Goal: Task Accomplishment & Management: Manage account settings

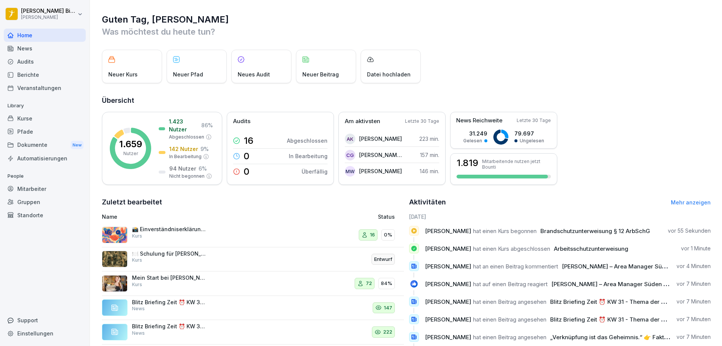
click at [28, 122] on div "Kurse" at bounding box center [45, 118] width 82 height 13
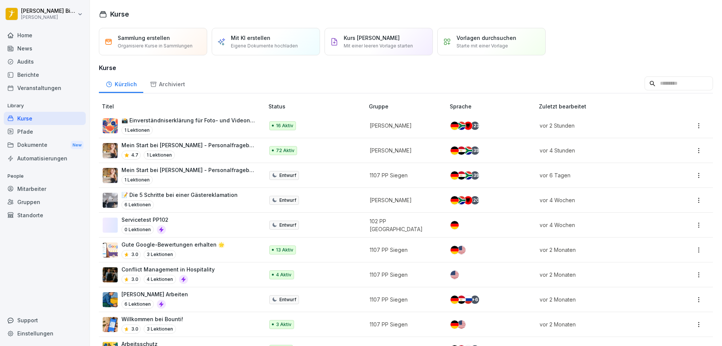
click at [32, 185] on div "Mitarbeiter" at bounding box center [45, 188] width 82 height 13
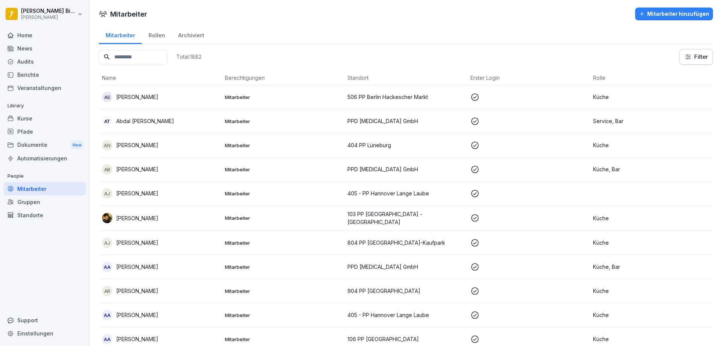
click at [167, 53] on input at bounding box center [133, 57] width 68 height 15
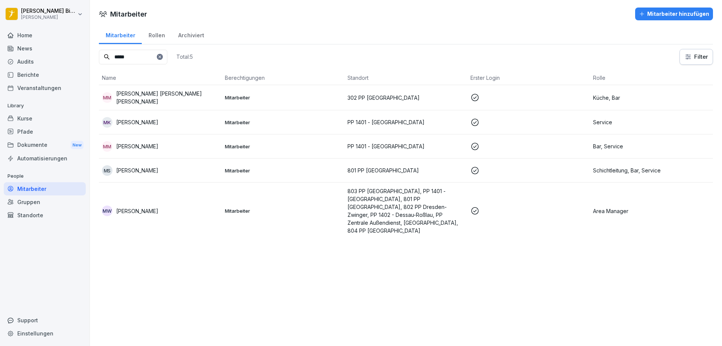
type input "*****"
click at [141, 207] on p "[PERSON_NAME]" at bounding box center [137, 211] width 42 height 8
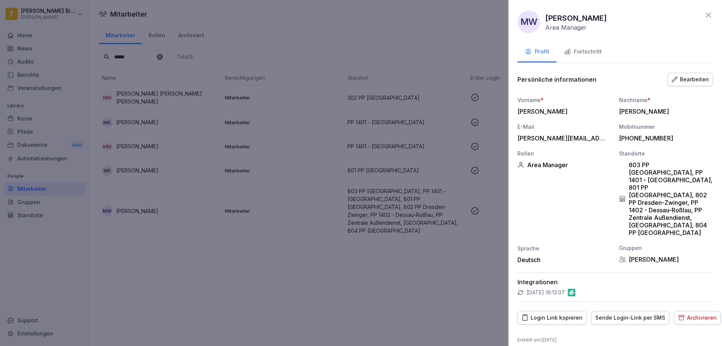
click at [577, 55] on div "Fortschritt" at bounding box center [583, 51] width 38 height 9
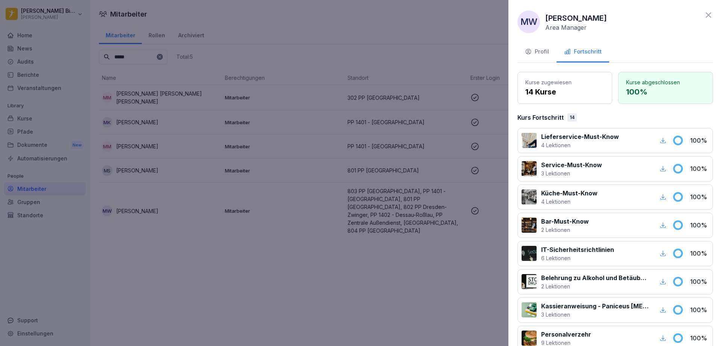
click at [706, 16] on icon at bounding box center [708, 14] width 5 height 5
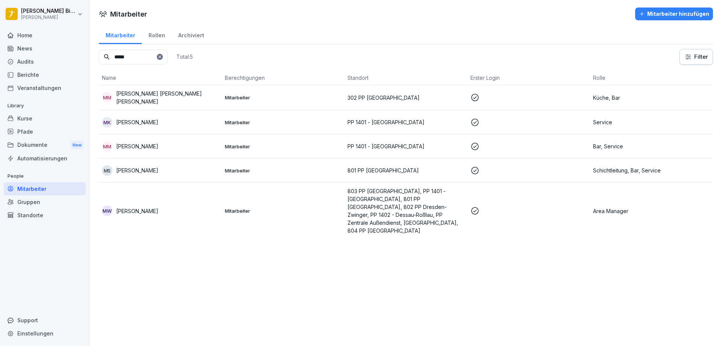
click at [25, 122] on div "Kurse" at bounding box center [45, 118] width 82 height 13
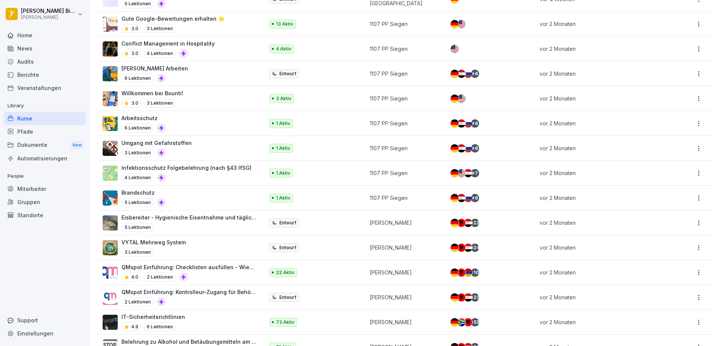
scroll to position [276, 0]
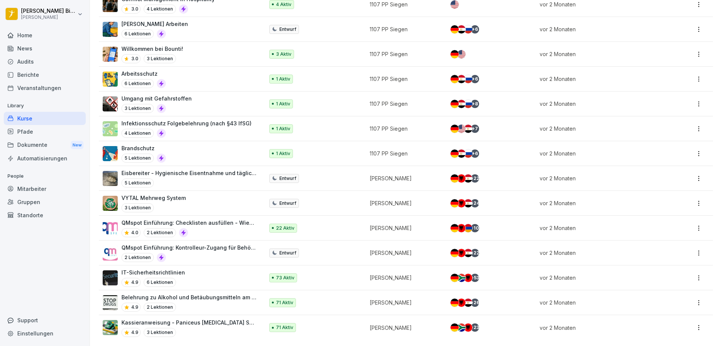
click at [161, 197] on div "VYTAL Mehrweg System 3 Lektionen" at bounding box center [154, 203] width 64 height 18
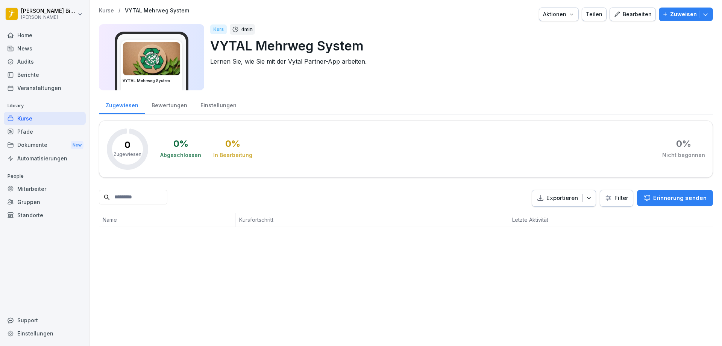
click at [634, 14] on div "Bearbeiten" at bounding box center [633, 14] width 38 height 8
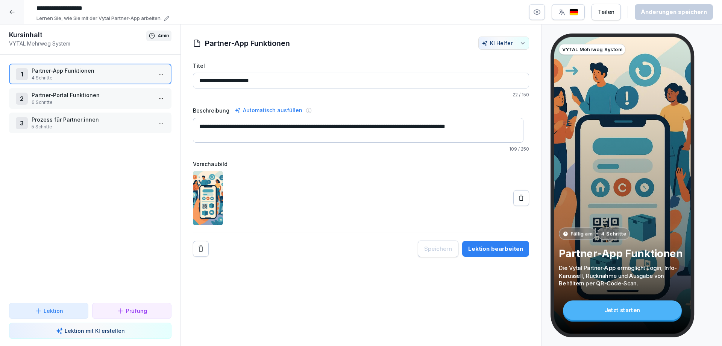
click at [56, 98] on p "Partner-Portal Funktionen" at bounding box center [92, 95] width 120 height 8
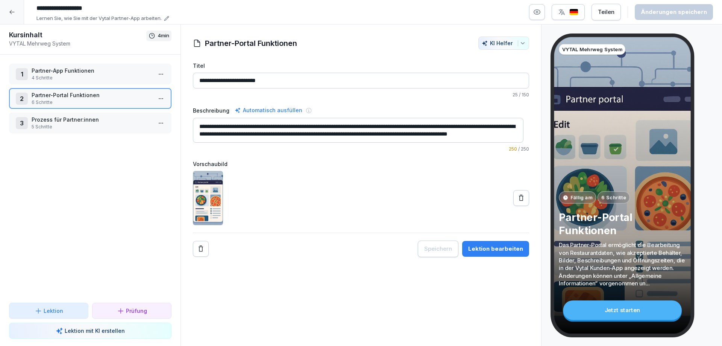
click at [53, 116] on p "Prozess für Partner:innen" at bounding box center [92, 119] width 120 height 8
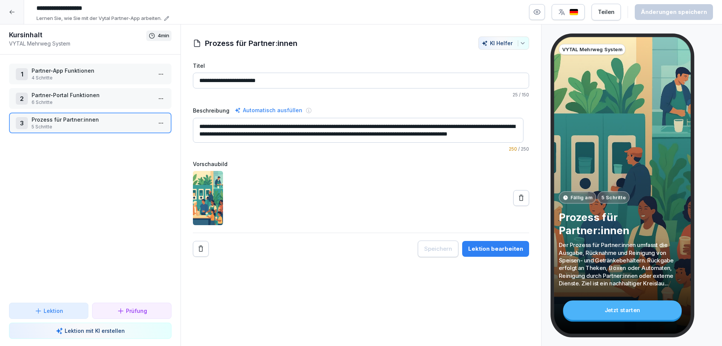
click at [17, 13] on div at bounding box center [12, 12] width 24 height 24
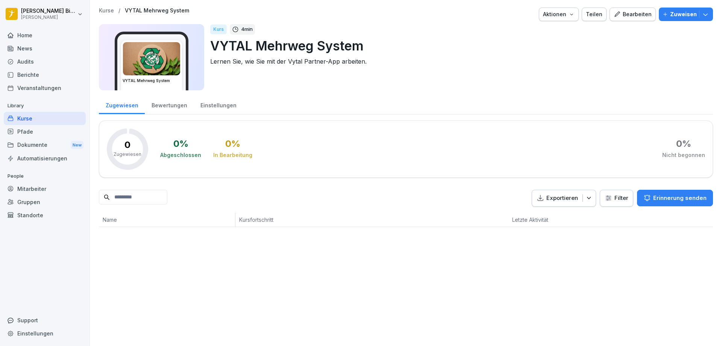
click at [670, 12] on p "Zuweisen" at bounding box center [683, 14] width 27 height 8
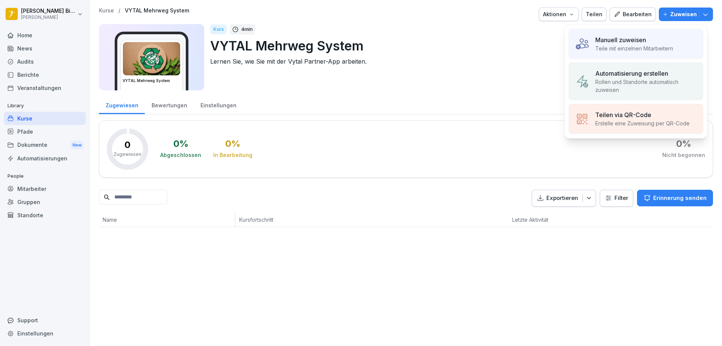
click at [643, 45] on p "Teile mit einzelnen Mitarbeitern" at bounding box center [635, 48] width 78 height 8
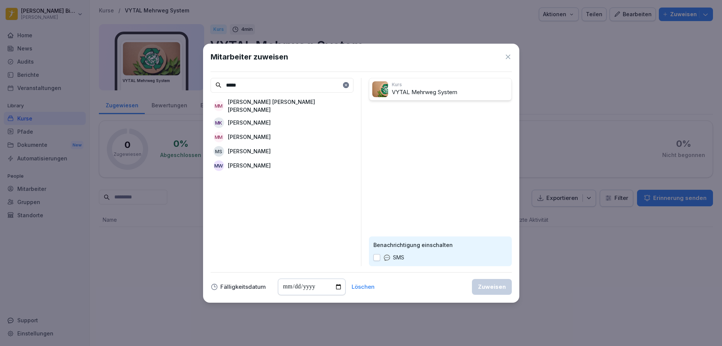
type input "*****"
click at [254, 162] on p "[PERSON_NAME]" at bounding box center [249, 165] width 43 height 8
click at [493, 292] on button "Zuweisen" at bounding box center [492, 287] width 40 height 16
